Goal: Find specific page/section: Find specific page/section

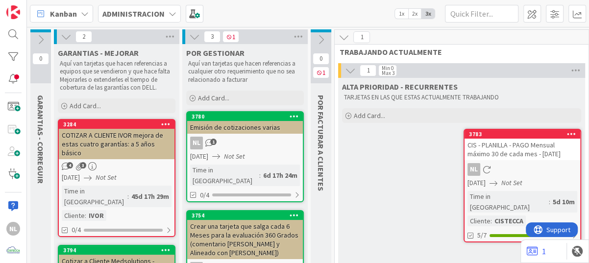
click at [486, 181] on span "[DATE]" at bounding box center [477, 183] width 18 height 10
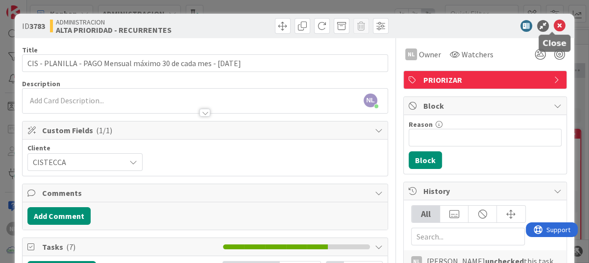
click at [554, 26] on icon at bounding box center [560, 26] width 12 height 12
